Goal: Information Seeking & Learning: Learn about a topic

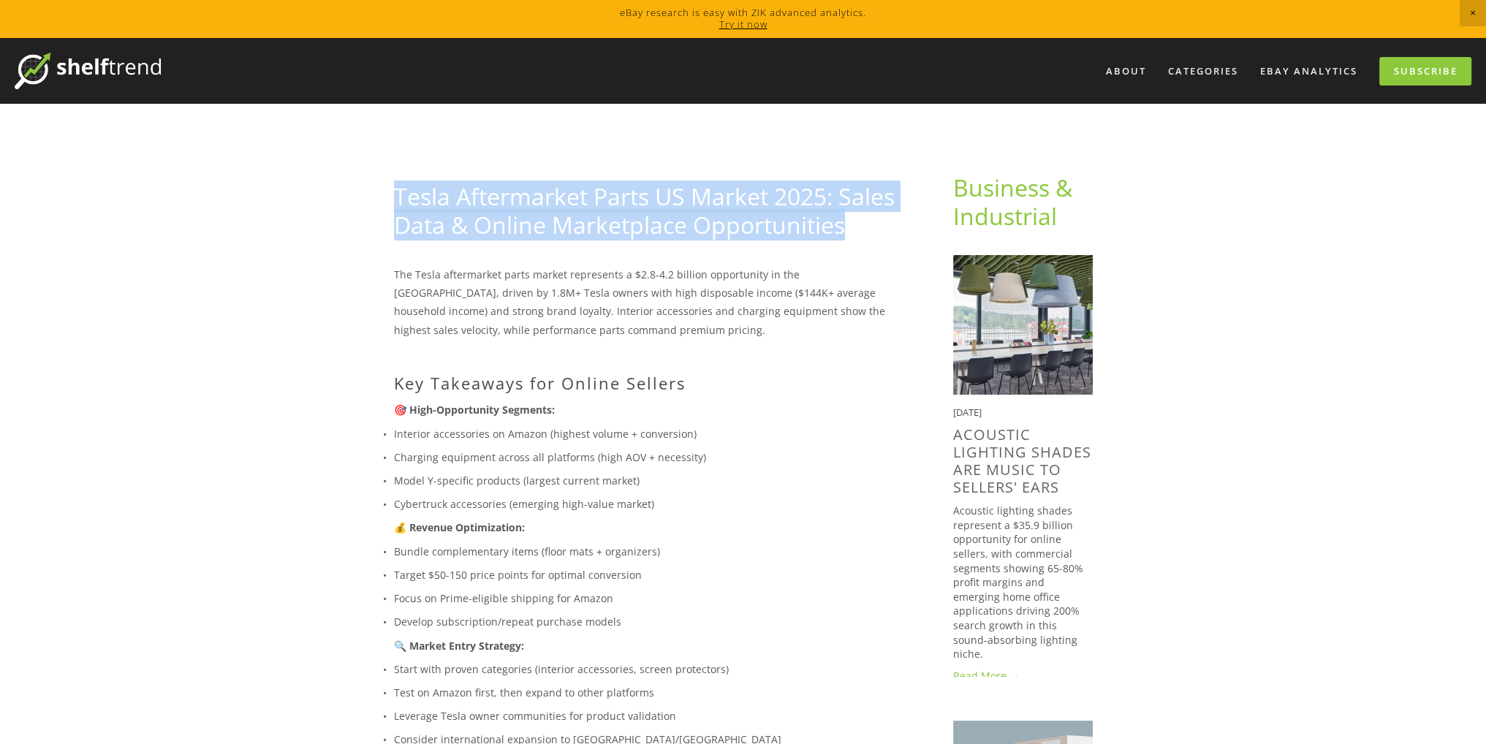
drag, startPoint x: 386, startPoint y: 185, endPoint x: 854, endPoint y: 220, distance: 469.2
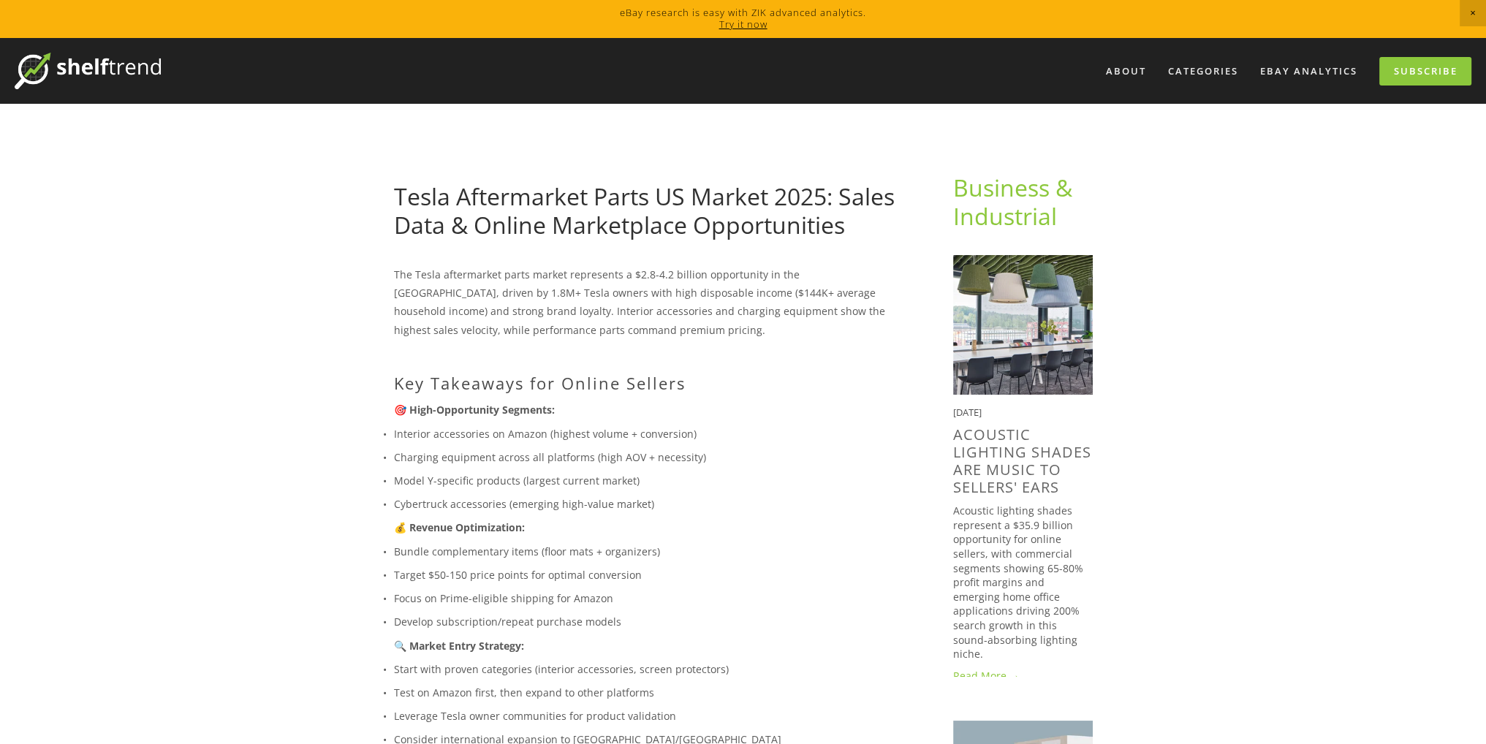
click at [635, 390] on h2 "Key Takeaways for Online Sellers" at bounding box center [650, 383] width 512 height 19
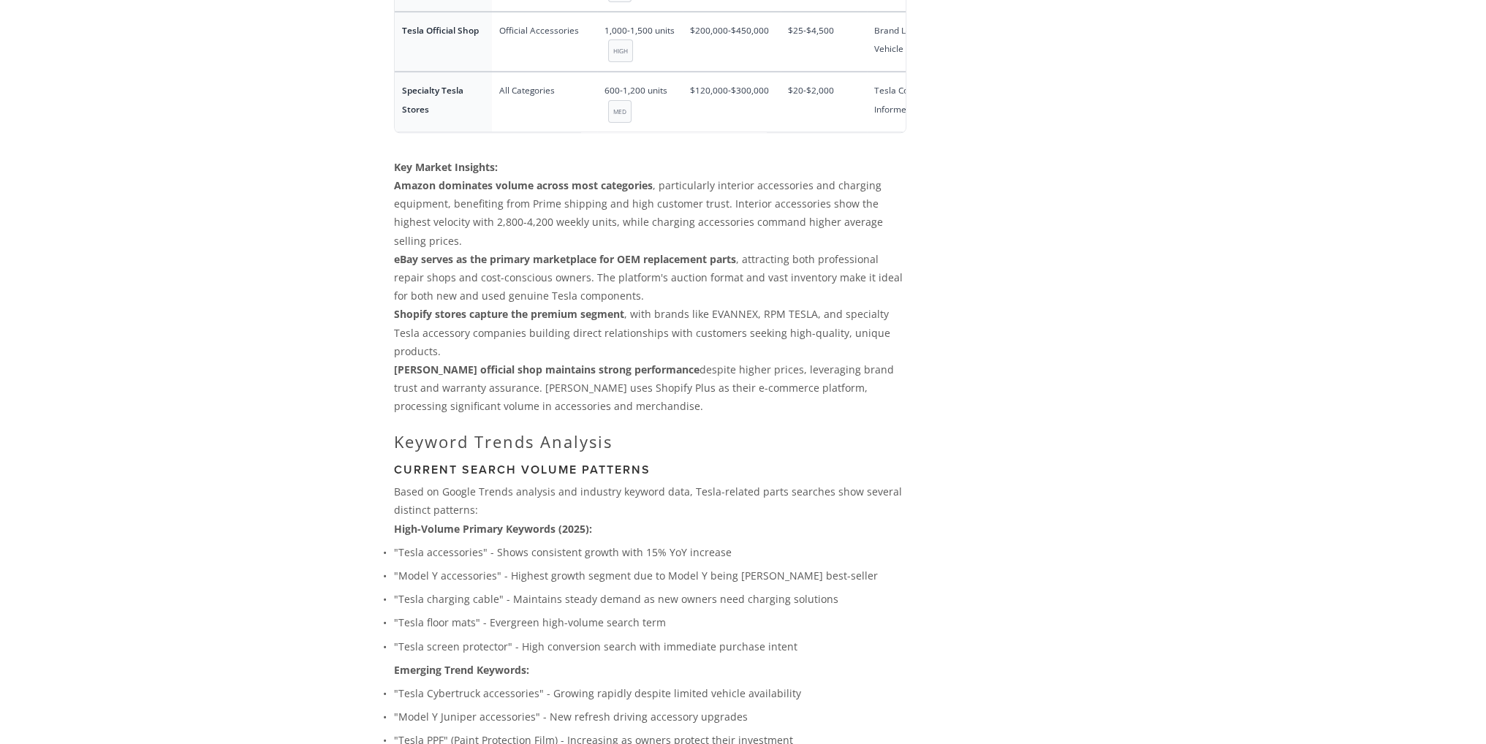
scroll to position [1186, 0]
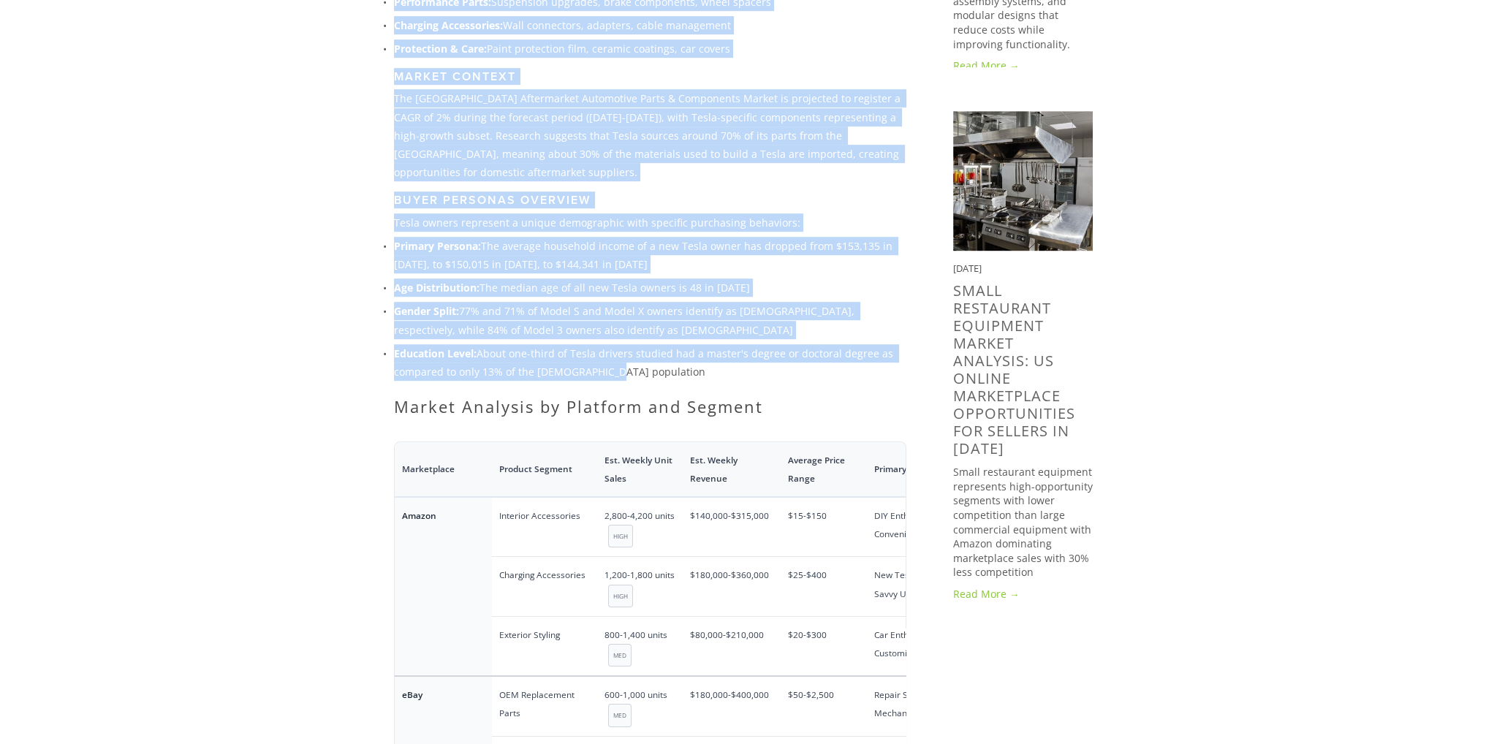
drag, startPoint x: 387, startPoint y: 188, endPoint x: 684, endPoint y: 338, distance: 332.2
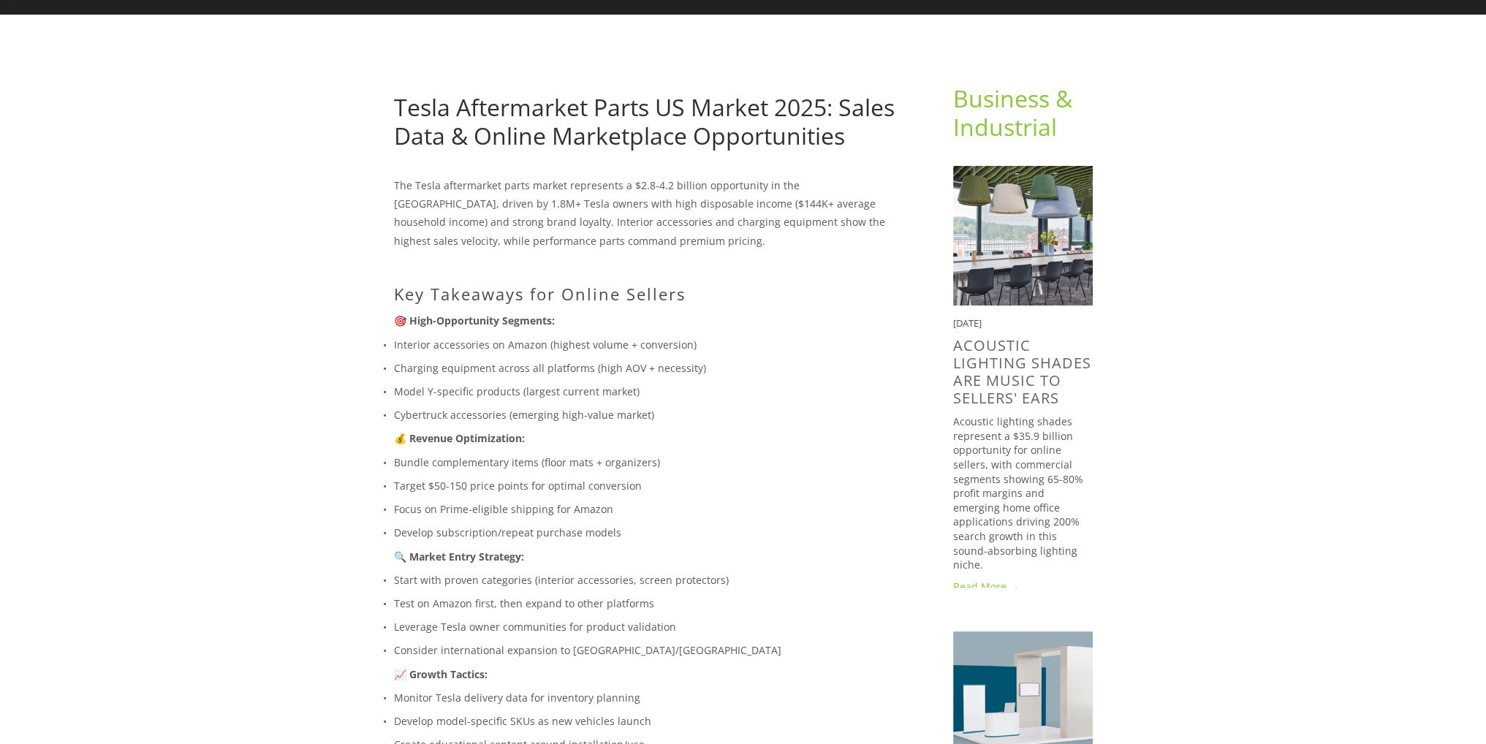
scroll to position [0, 0]
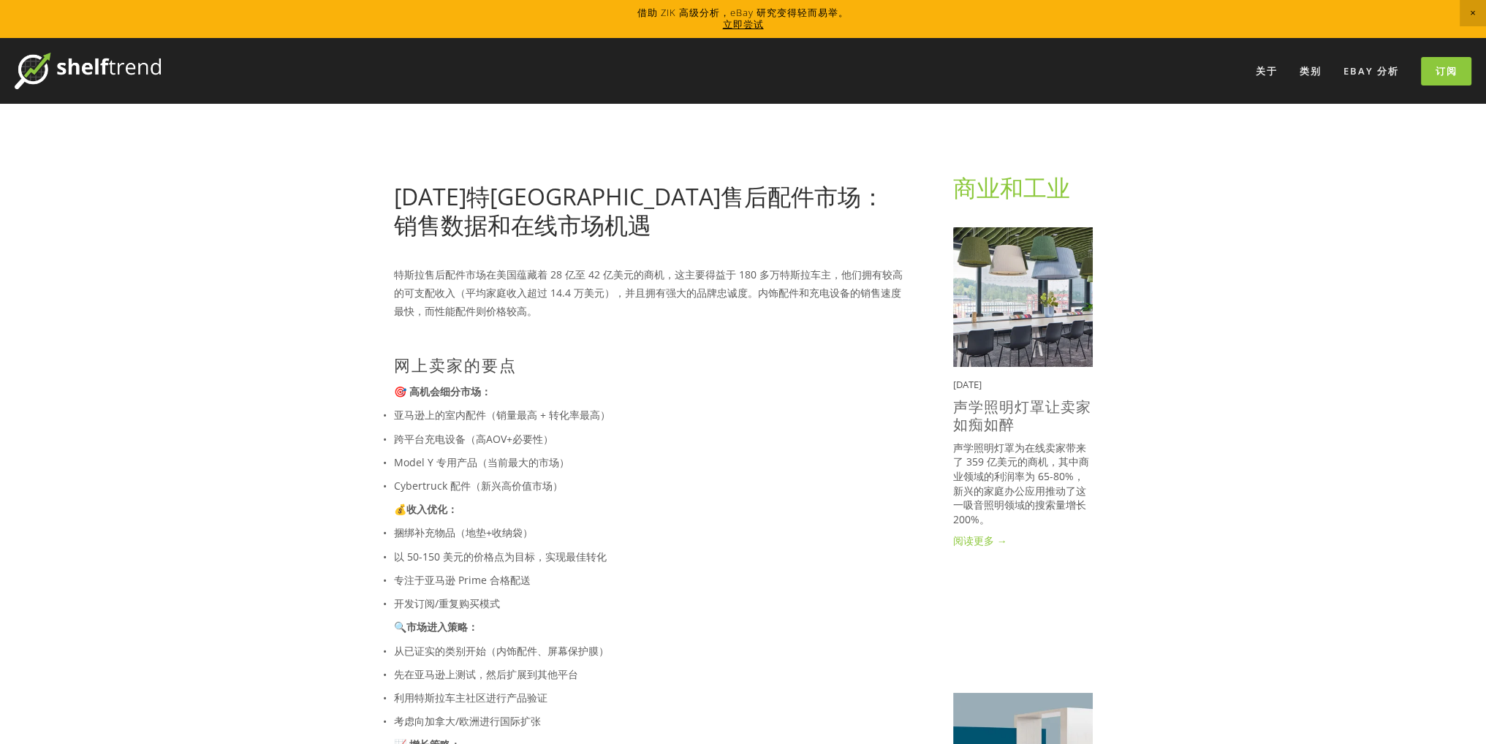
click at [732, 413] on p "亚马逊上的室内配件（销量最高 + 转化率最高）" at bounding box center [650, 415] width 512 height 18
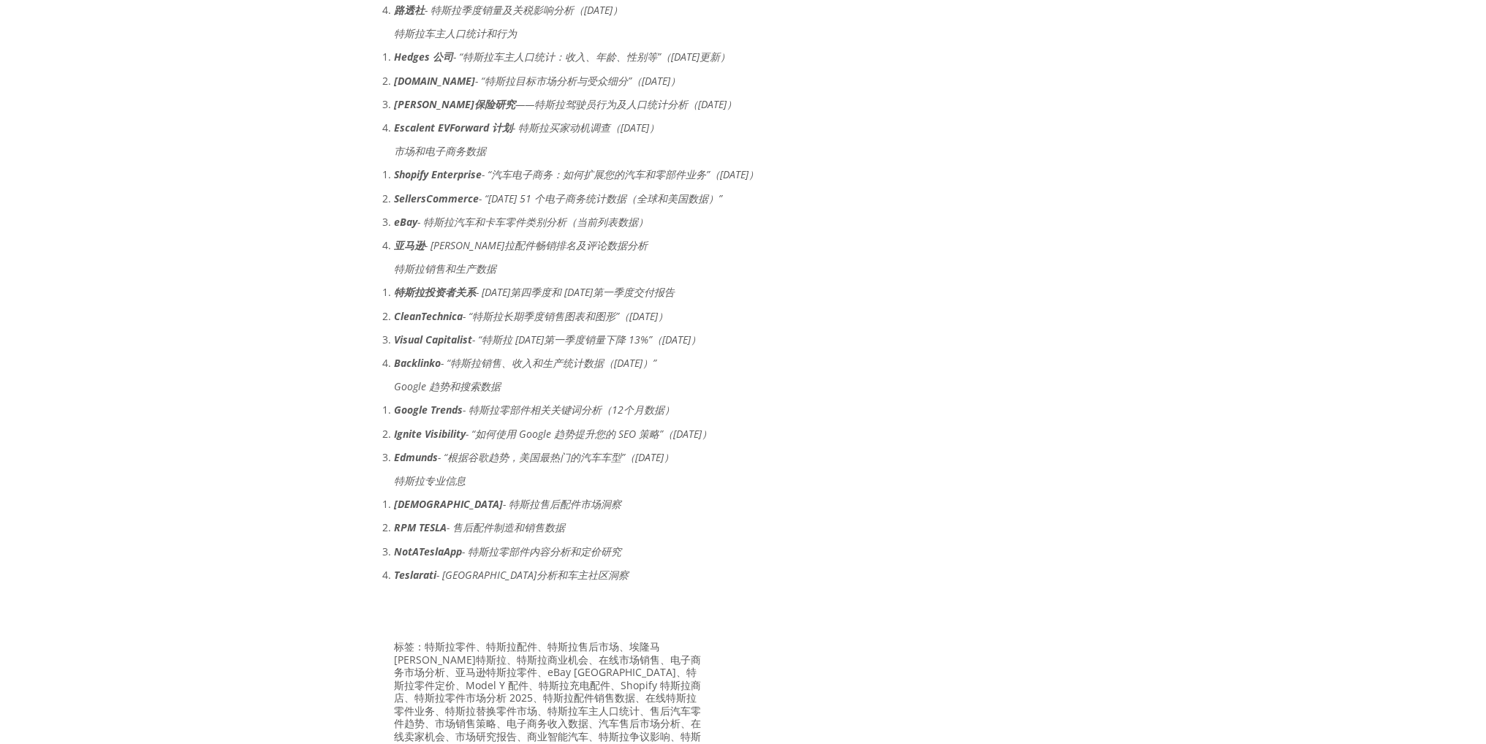
scroll to position [3889, 0]
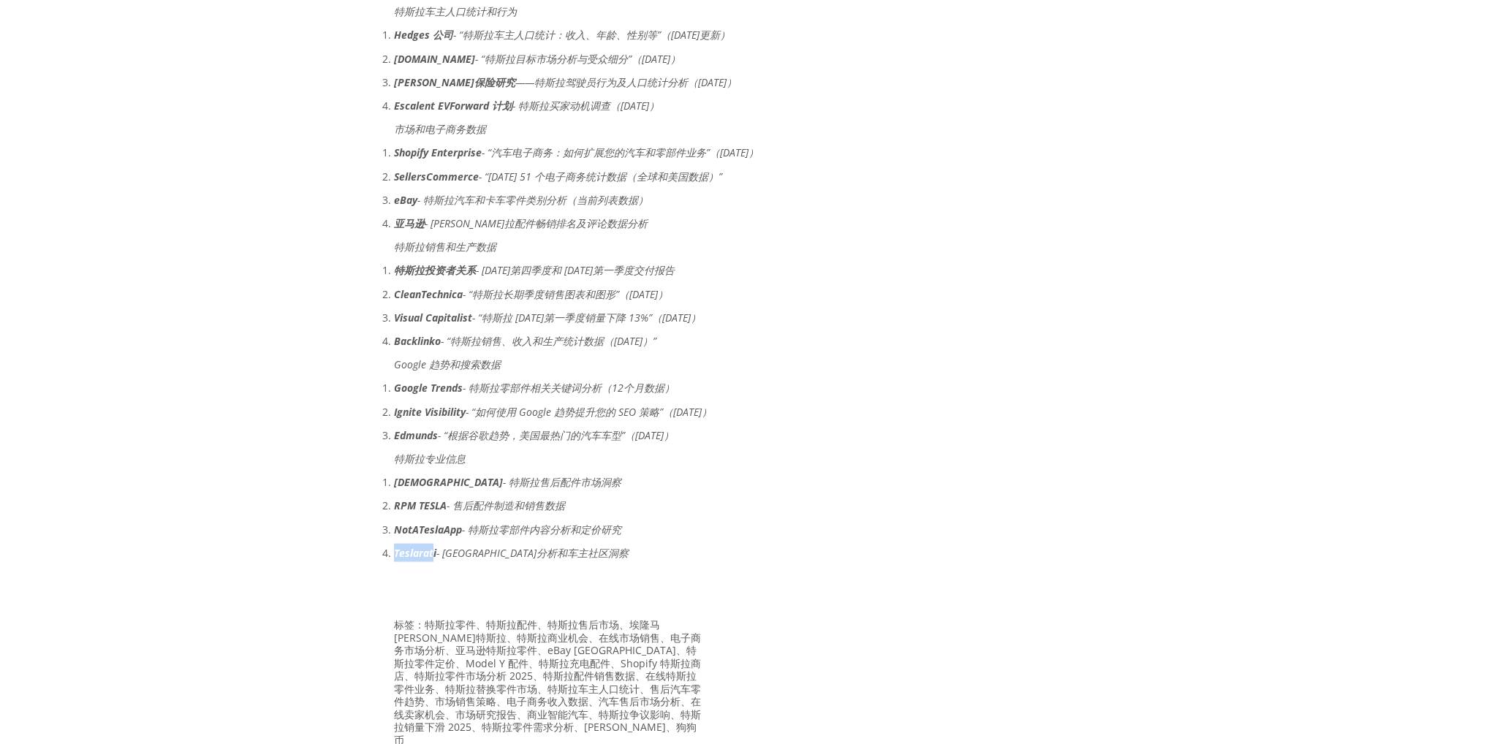
drag, startPoint x: 434, startPoint y: 535, endPoint x: 395, endPoint y: 540, distance: 39.8
click at [394, 544] on p "Teslarati - [GEOGRAPHIC_DATA]分析和车主社区洞察" at bounding box center [650, 553] width 512 height 18
click at [436, 546] on font "- [GEOGRAPHIC_DATA]分析和车主社区洞察" at bounding box center [532, 553] width 192 height 14
drag, startPoint x: 436, startPoint y: 537, endPoint x: 401, endPoint y: 539, distance: 35.2
click at [401, 546] on font "Teslarati" at bounding box center [415, 553] width 42 height 14
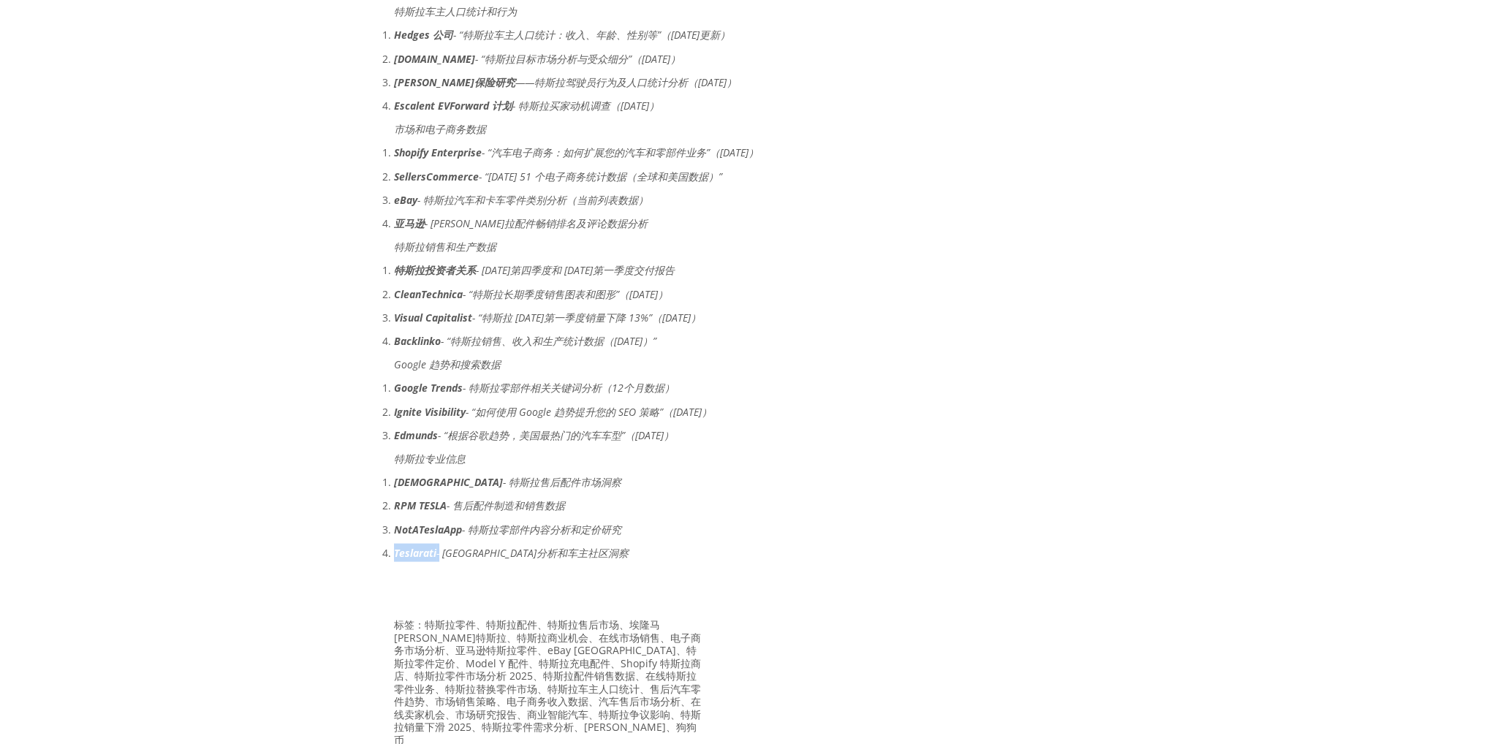
copy p "Teslarati"
